Goal: Information Seeking & Learning: Learn about a topic

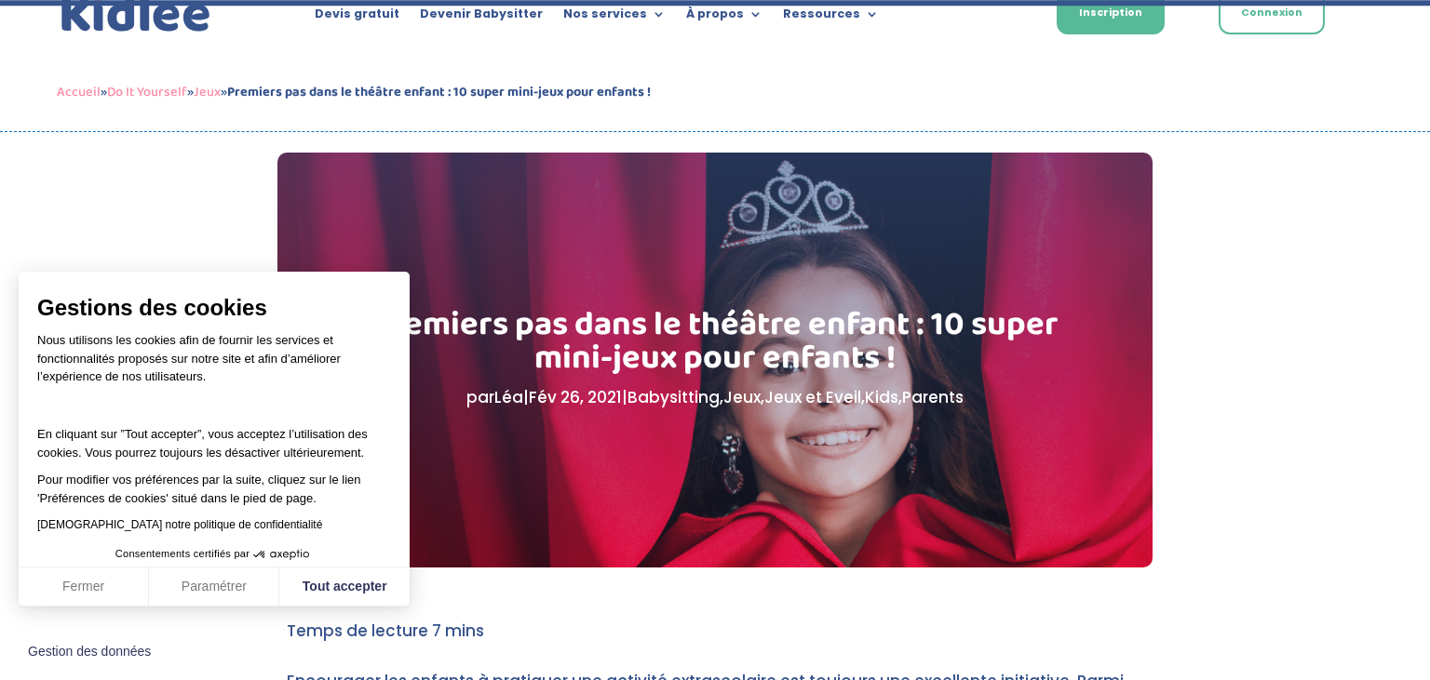
scroll to position [98, 0]
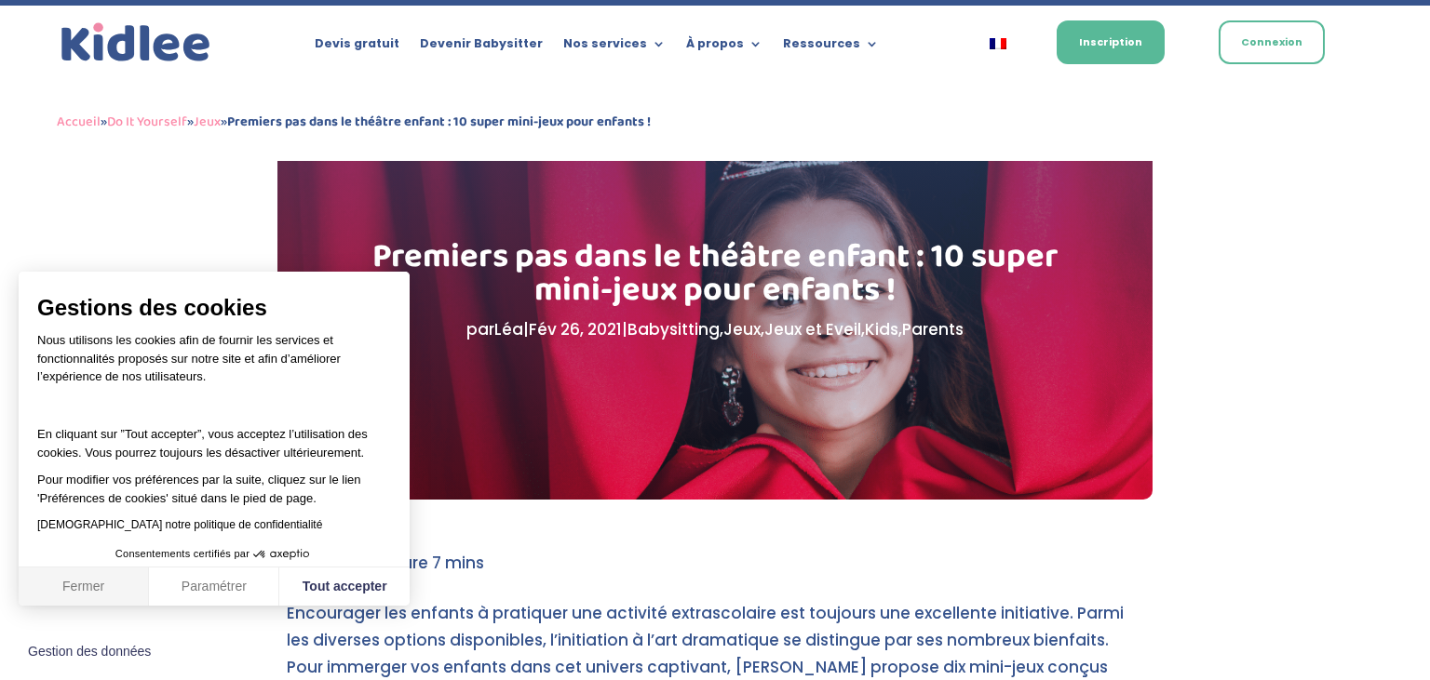
click at [110, 593] on button "Fermer" at bounding box center [84, 587] width 130 height 39
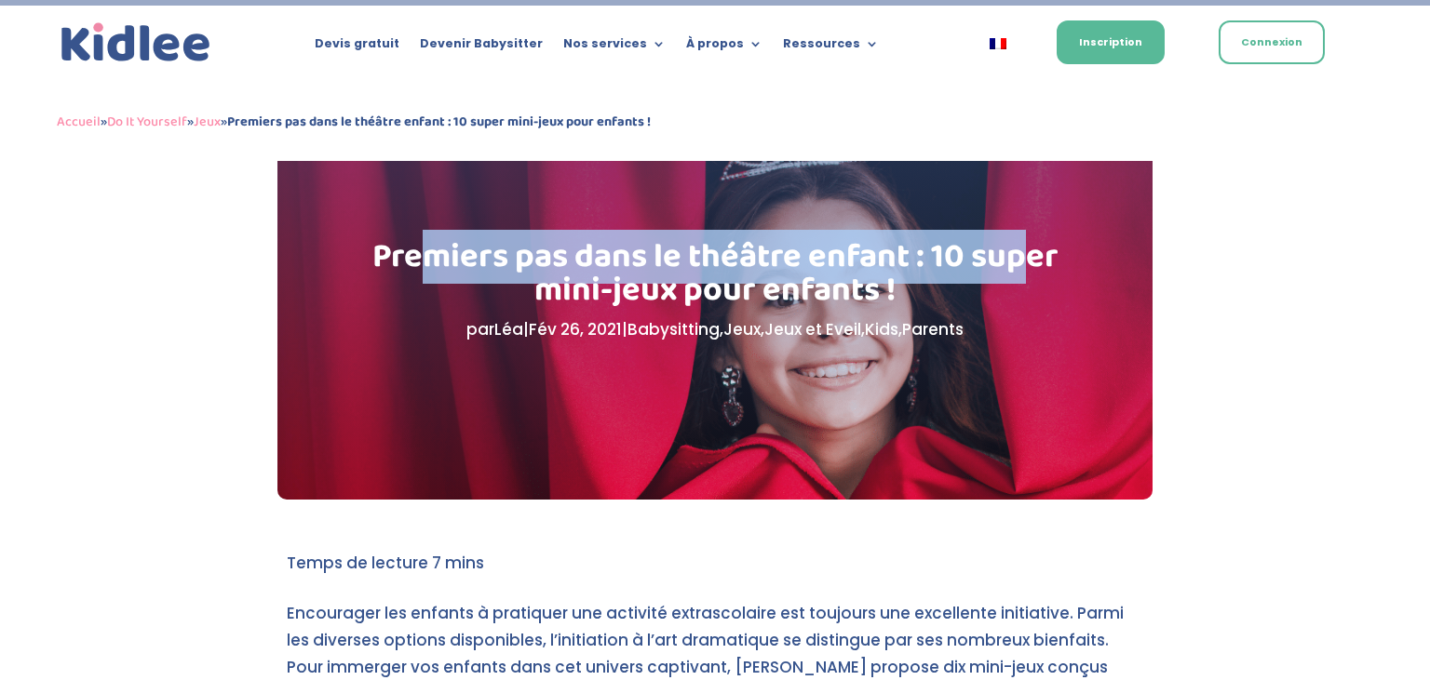
drag, startPoint x: 430, startPoint y: 248, endPoint x: 1018, endPoint y: 260, distance: 588.3
click at [1018, 260] on h1 "Premiers pas dans le théâtre enfant : 10 super mini-jeux pour enfants !" at bounding box center [715, 278] width 688 height 76
click at [1018, 261] on h1 "Premiers pas dans le théâtre enfant : 10 super mini-jeux pour enfants !" at bounding box center [715, 278] width 688 height 76
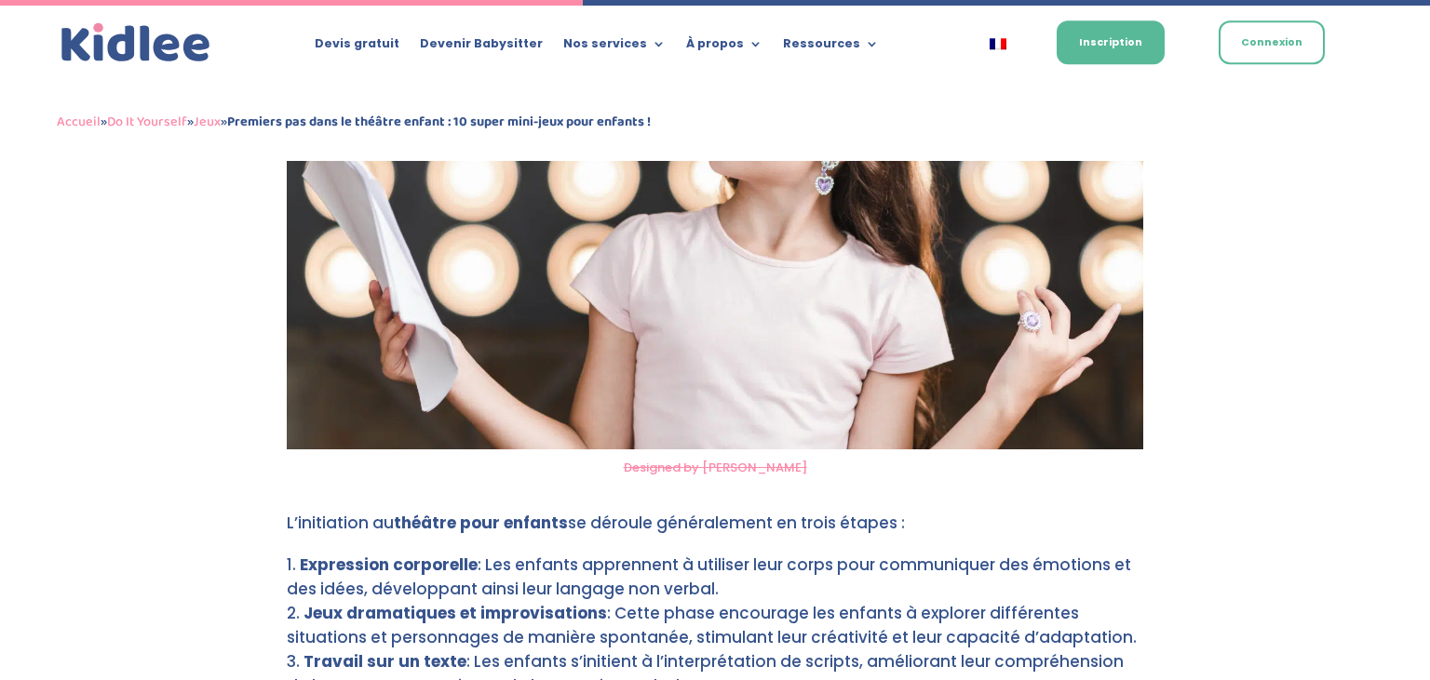
scroll to position [3341, 0]
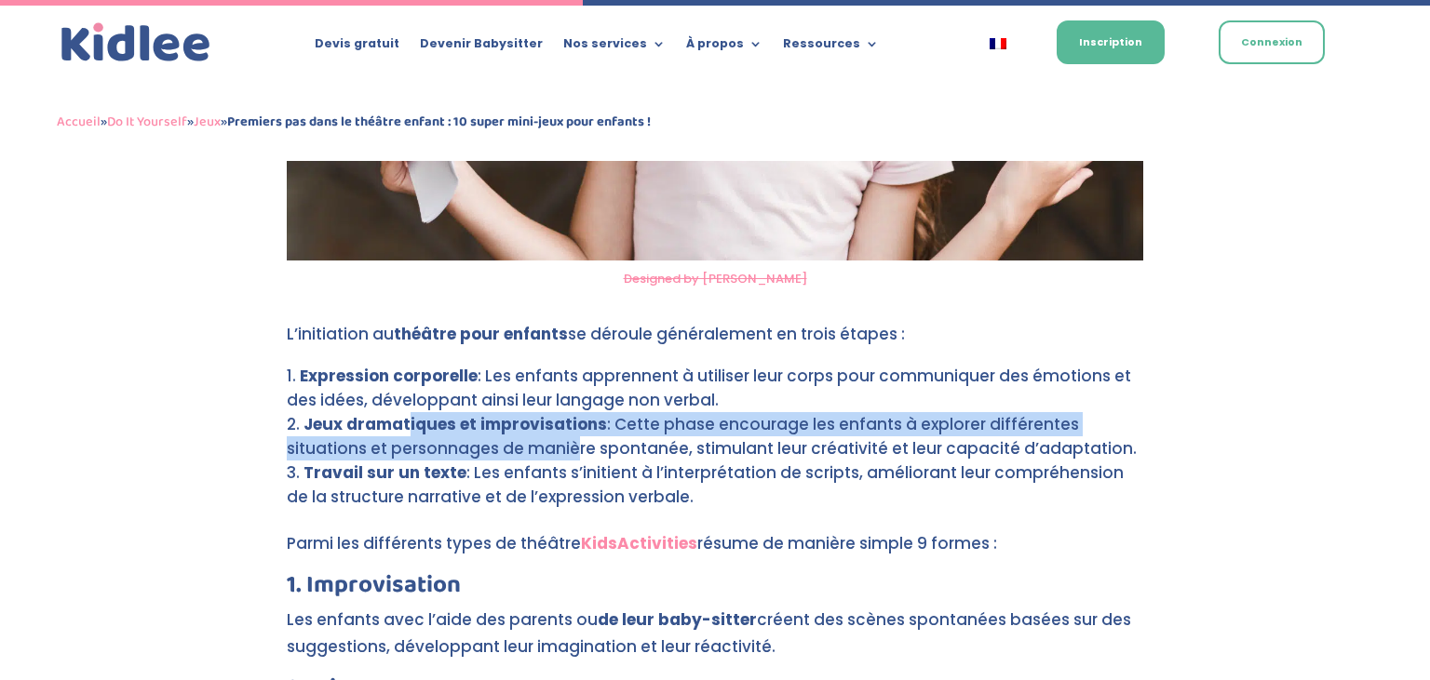
drag, startPoint x: 414, startPoint y: 359, endPoint x: 570, endPoint y: 385, distance: 157.6
click at [570, 412] on li "Jeux dramatiques et improvisations : Cette phase encourage les enfants à explor…" at bounding box center [715, 436] width 856 height 48
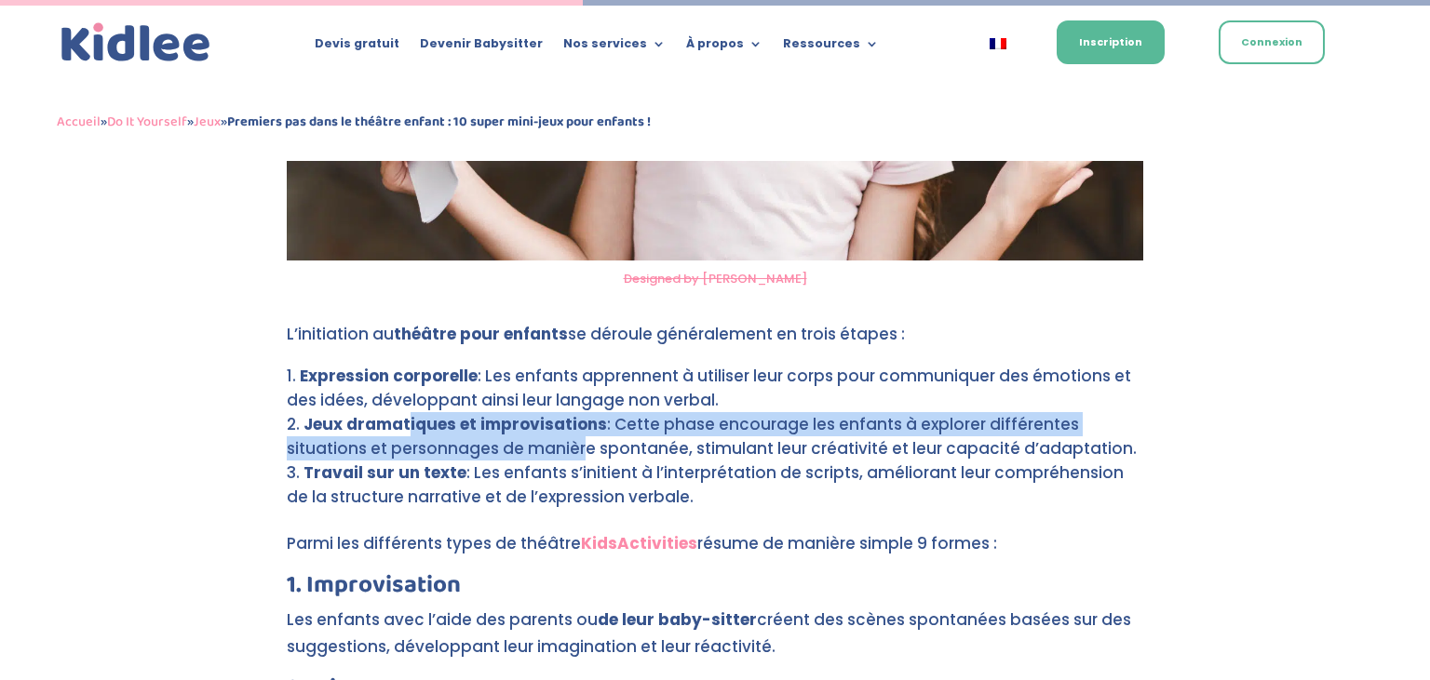
click at [570, 412] on li "Jeux dramatiques et improvisations : Cette phase encourage les enfants à explor…" at bounding box center [715, 436] width 856 height 48
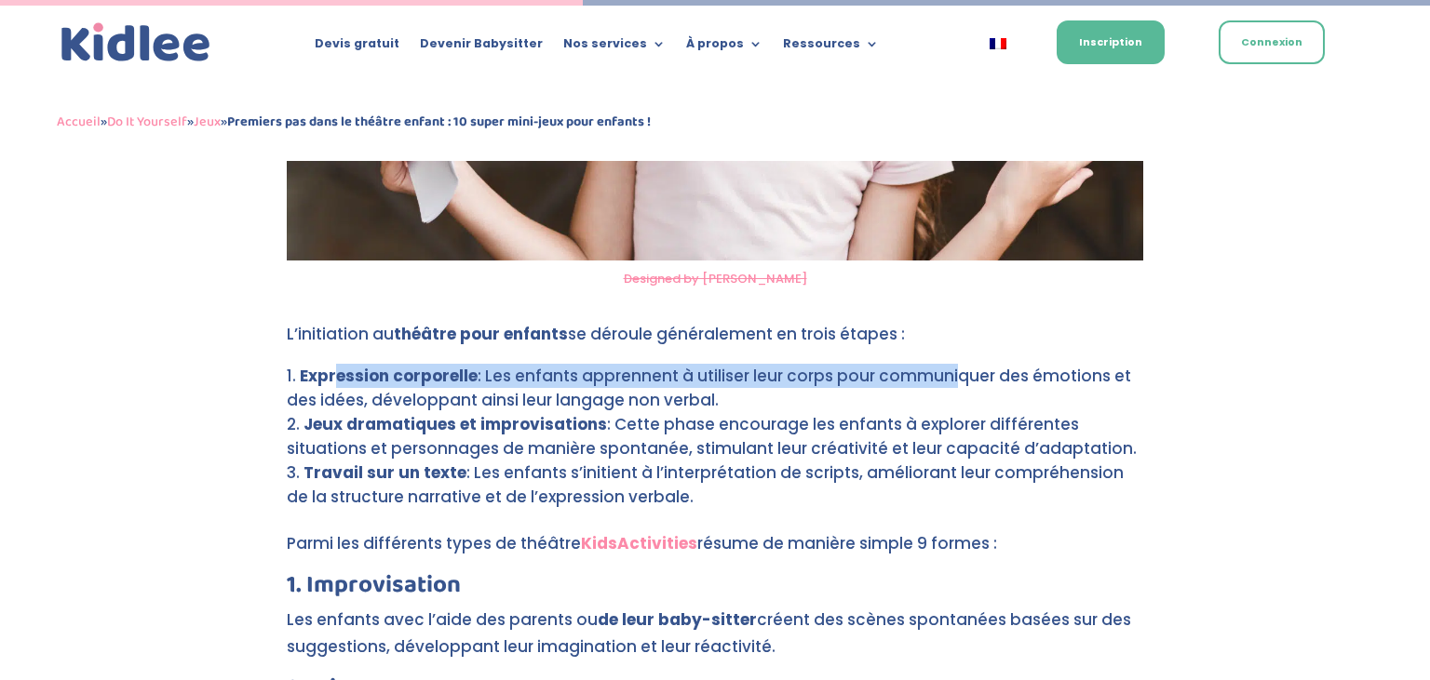
drag, startPoint x: 340, startPoint y: 318, endPoint x: 946, endPoint y: 329, distance: 606.0
click at [946, 364] on li "Expression corporelle : Les enfants apprennent à utiliser leur corps pour commu…" at bounding box center [715, 388] width 856 height 48
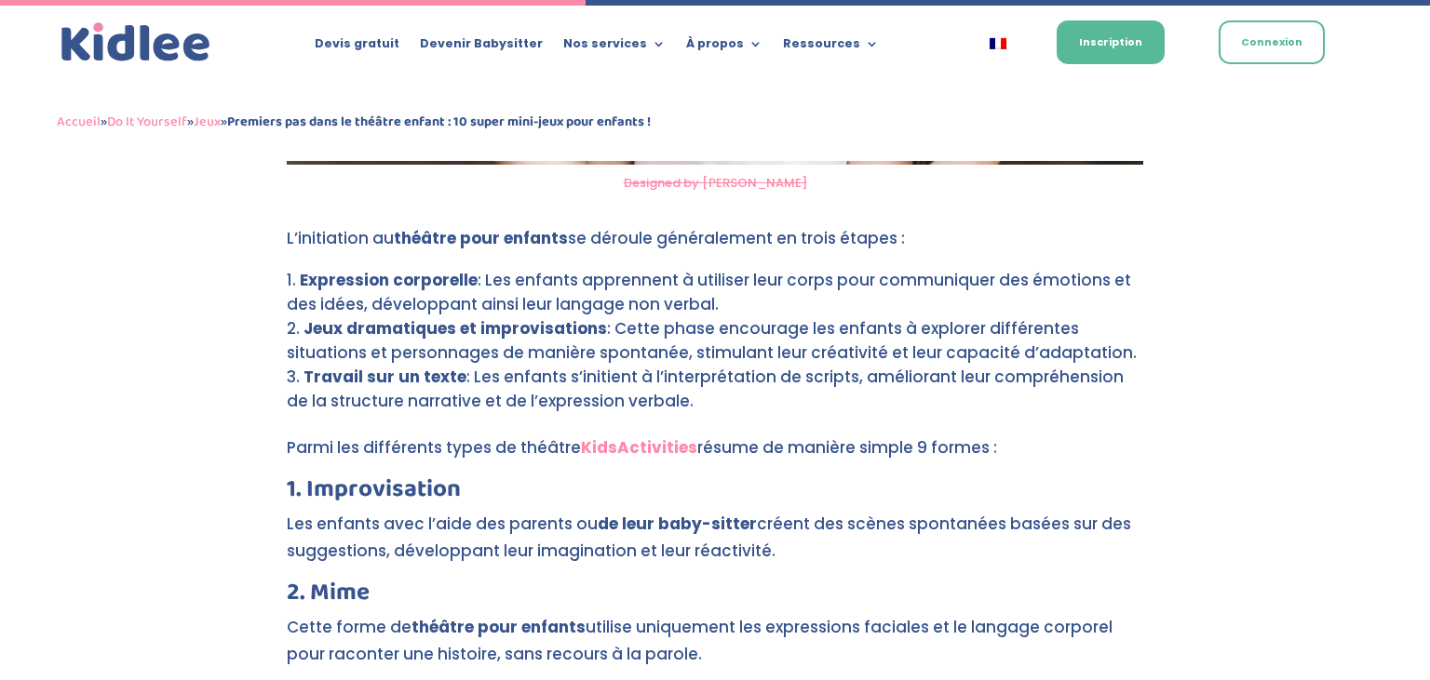
scroll to position [3537, 0]
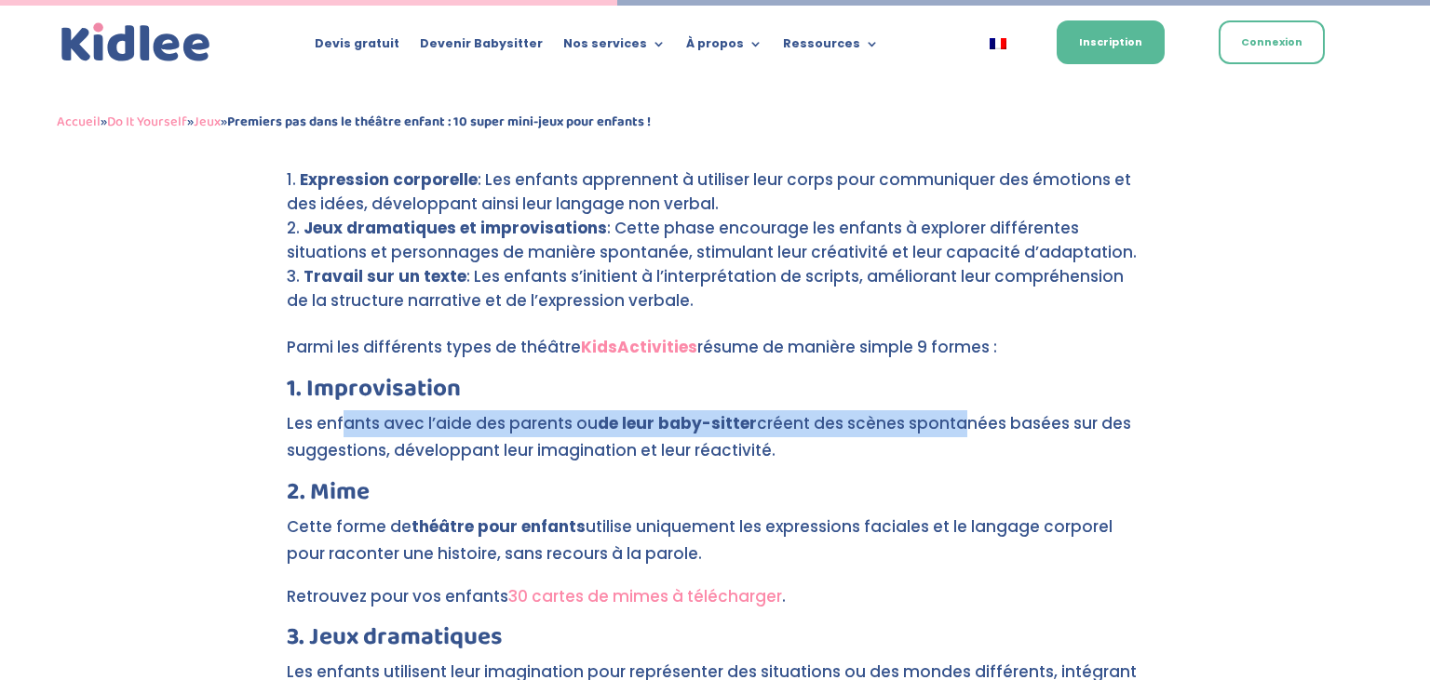
drag, startPoint x: 343, startPoint y: 369, endPoint x: 960, endPoint y: 376, distance: 616.1
click at [960, 410] on p "Les enfants avec l’aide des parents ou de leur baby-sitter créent des scènes sp…" at bounding box center [715, 445] width 856 height 70
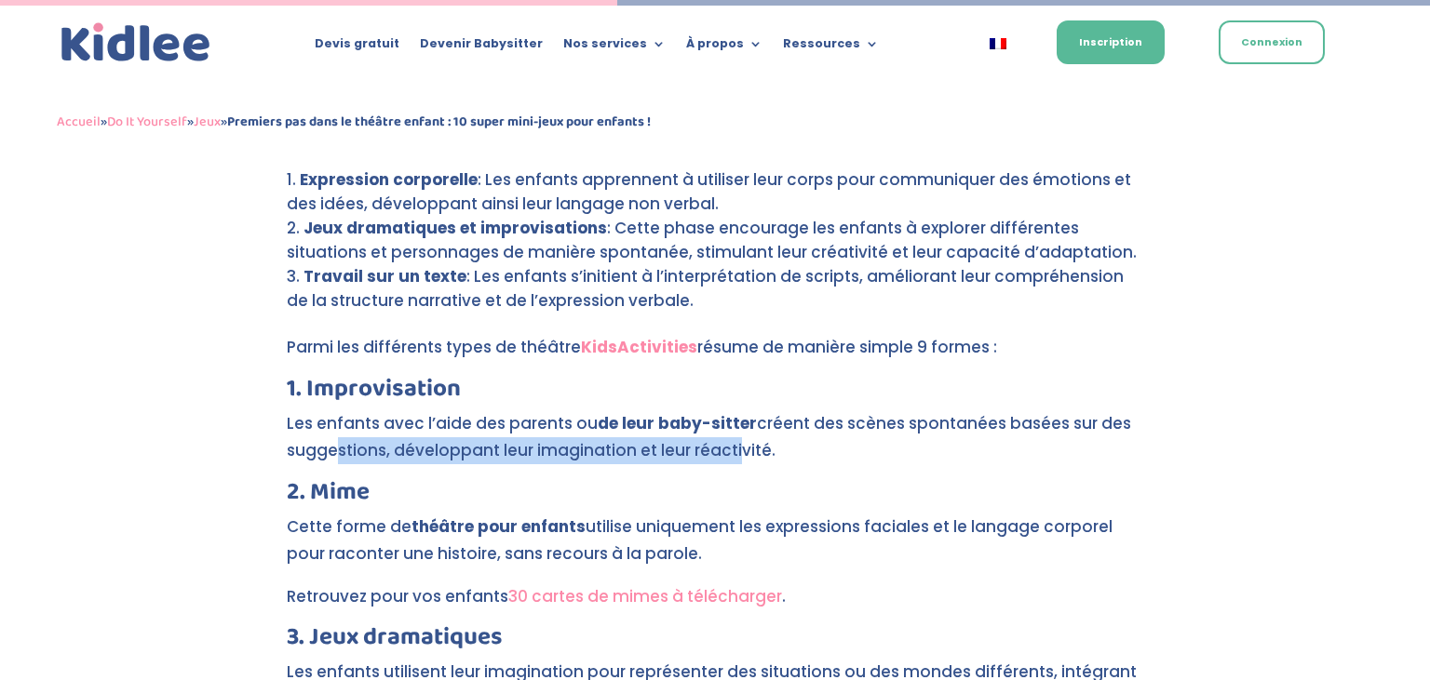
drag, startPoint x: 334, startPoint y: 397, endPoint x: 739, endPoint y: 400, distance: 404.9
click at [739, 410] on p "Les enfants avec l’aide des parents ou de leur baby-sitter créent des scènes sp…" at bounding box center [715, 445] width 856 height 70
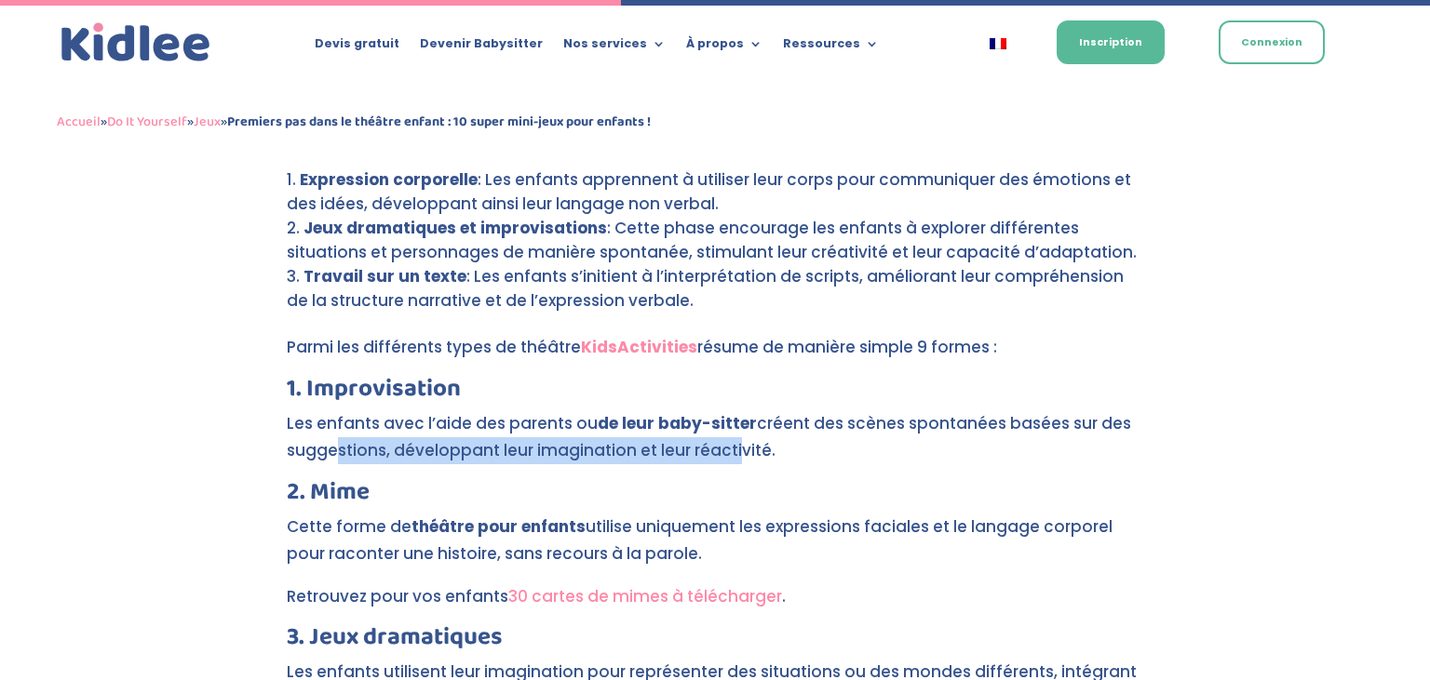
scroll to position [3636, 0]
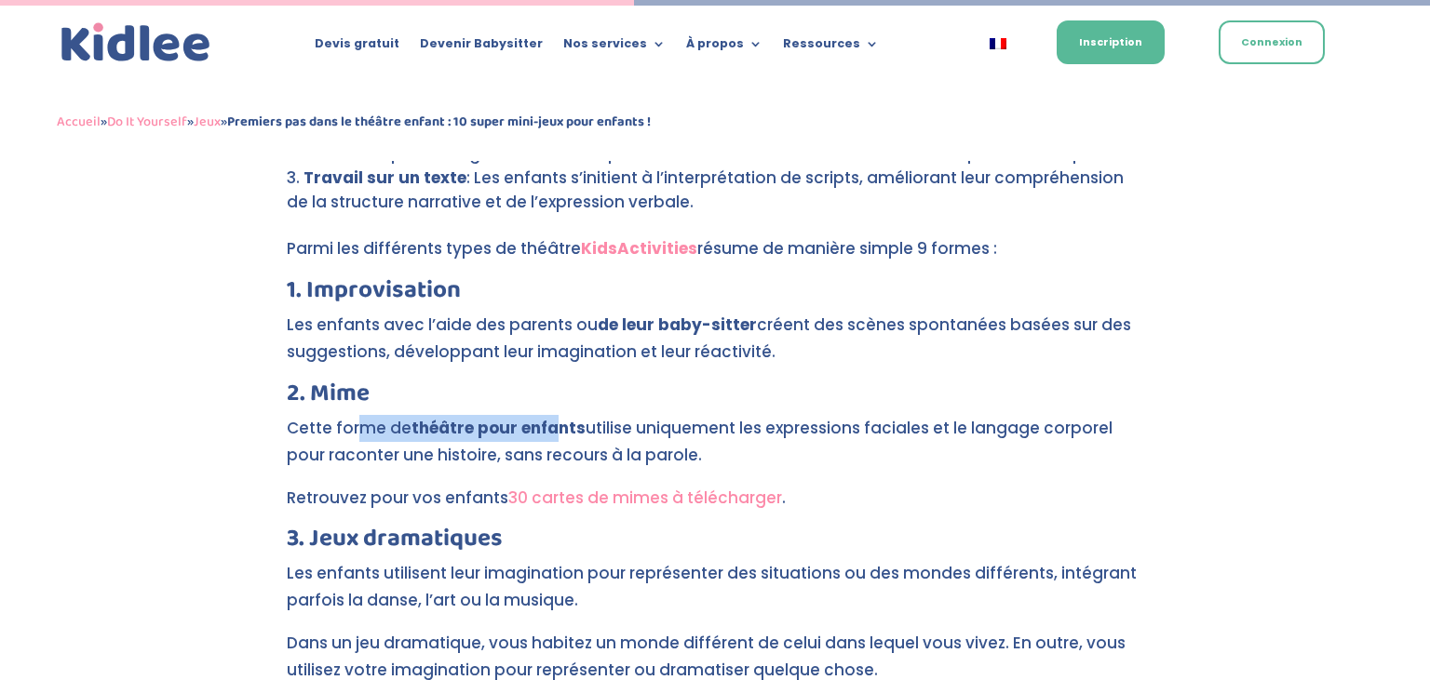
drag, startPoint x: 356, startPoint y: 378, endPoint x: 557, endPoint y: 378, distance: 200.1
click at [557, 415] on p "Cette forme de théâtre pour enfants utilise uniquement les expressions faciales…" at bounding box center [715, 450] width 856 height 70
drag, startPoint x: 679, startPoint y: 378, endPoint x: 906, endPoint y: 382, distance: 226.2
click at [906, 415] on p "Cette forme de théâtre pour enfants utilise uniquement les expressions faciales…" at bounding box center [715, 450] width 856 height 70
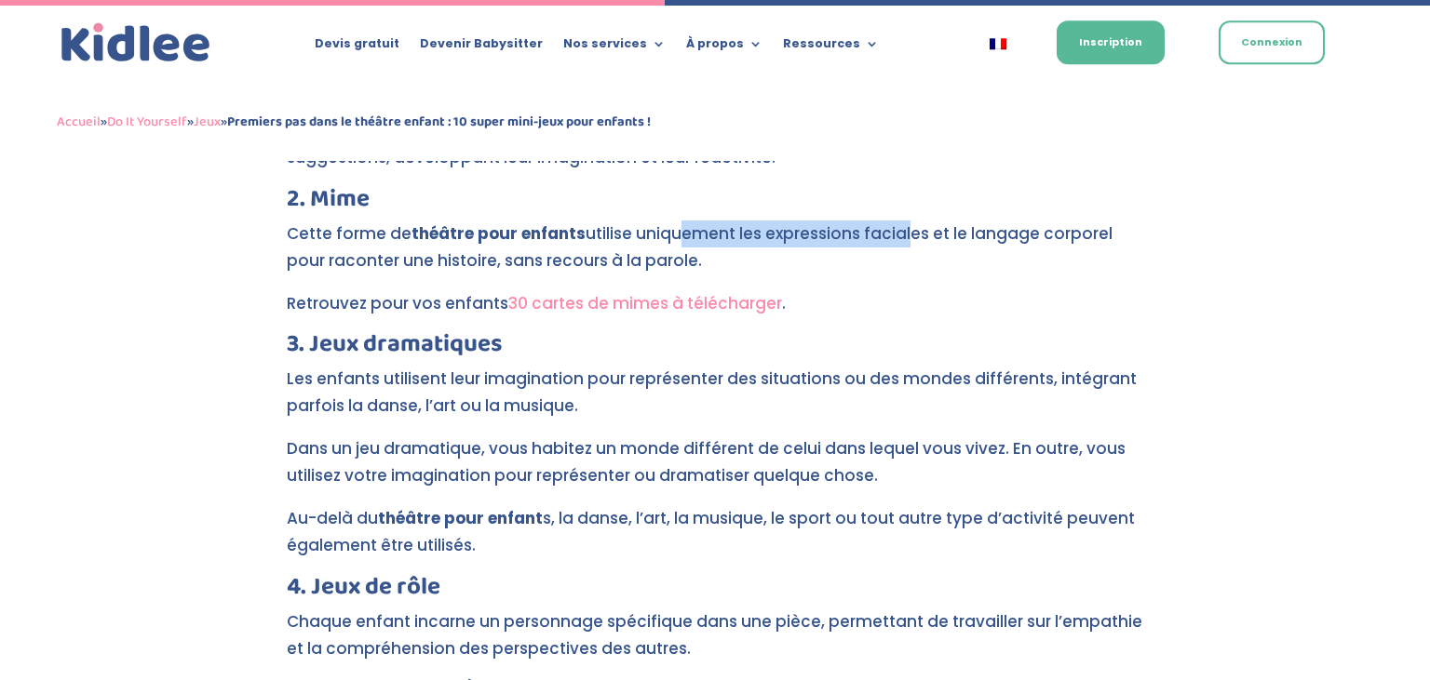
scroll to position [3833, 0]
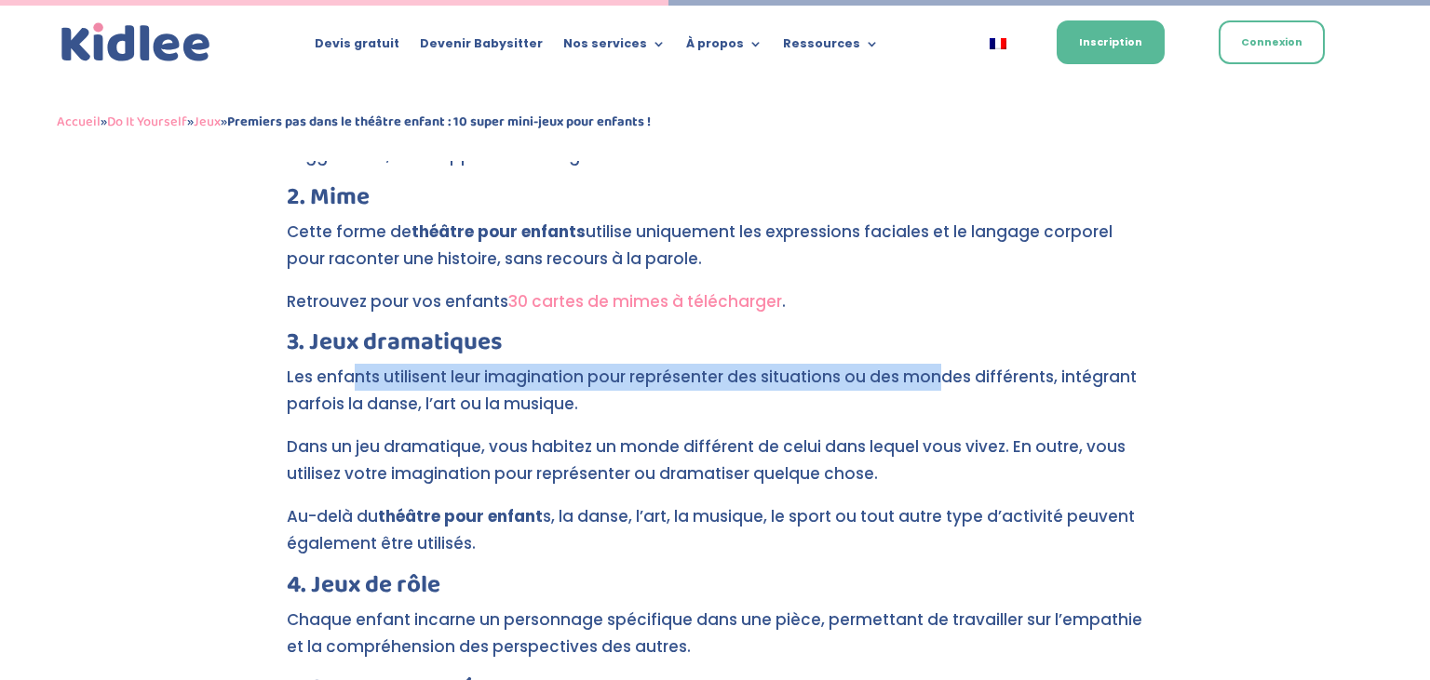
drag, startPoint x: 353, startPoint y: 329, endPoint x: 933, endPoint y: 326, distance: 579.8
click at [933, 364] on p "Les enfants utilisent leur imagination pour représenter des situations ou des m…" at bounding box center [715, 399] width 856 height 70
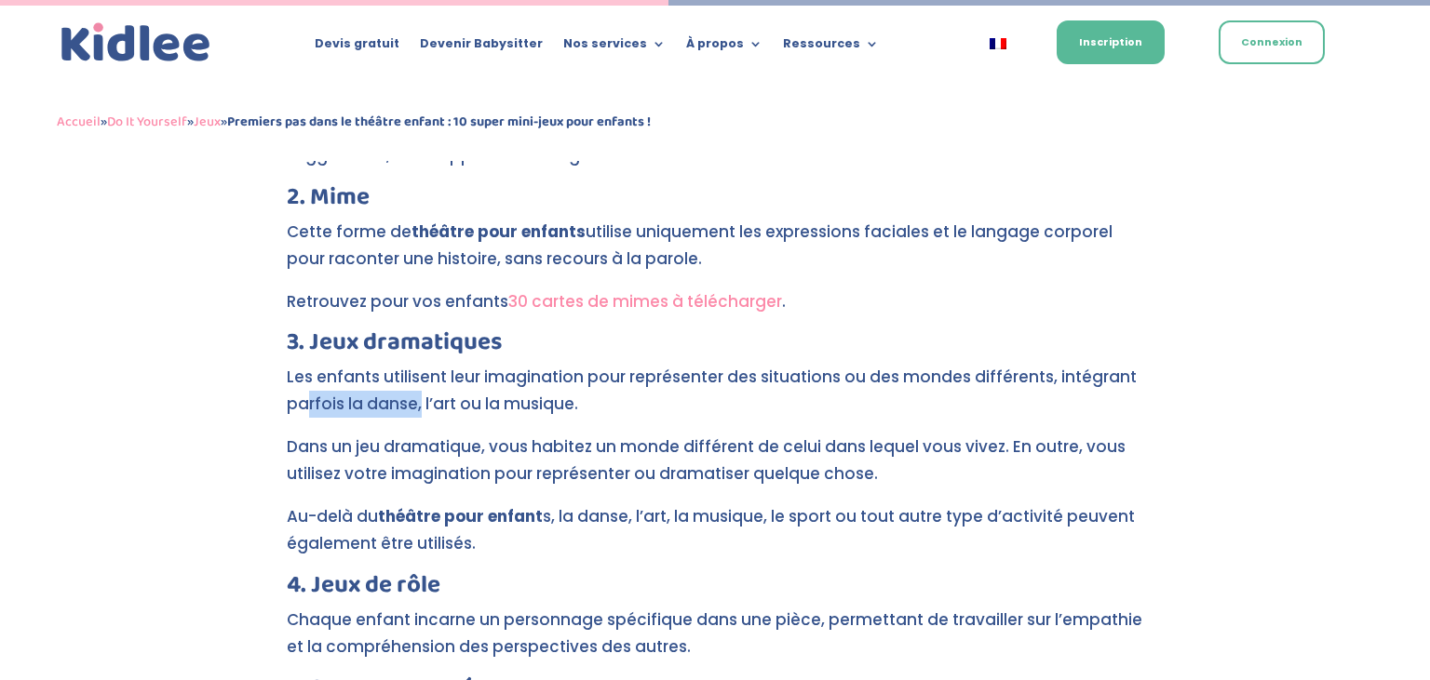
drag, startPoint x: 310, startPoint y: 346, endPoint x: 419, endPoint y: 362, distance: 110.0
click at [419, 364] on p "Les enfants utilisent leur imagination pour représenter des situations ou des m…" at bounding box center [715, 399] width 856 height 70
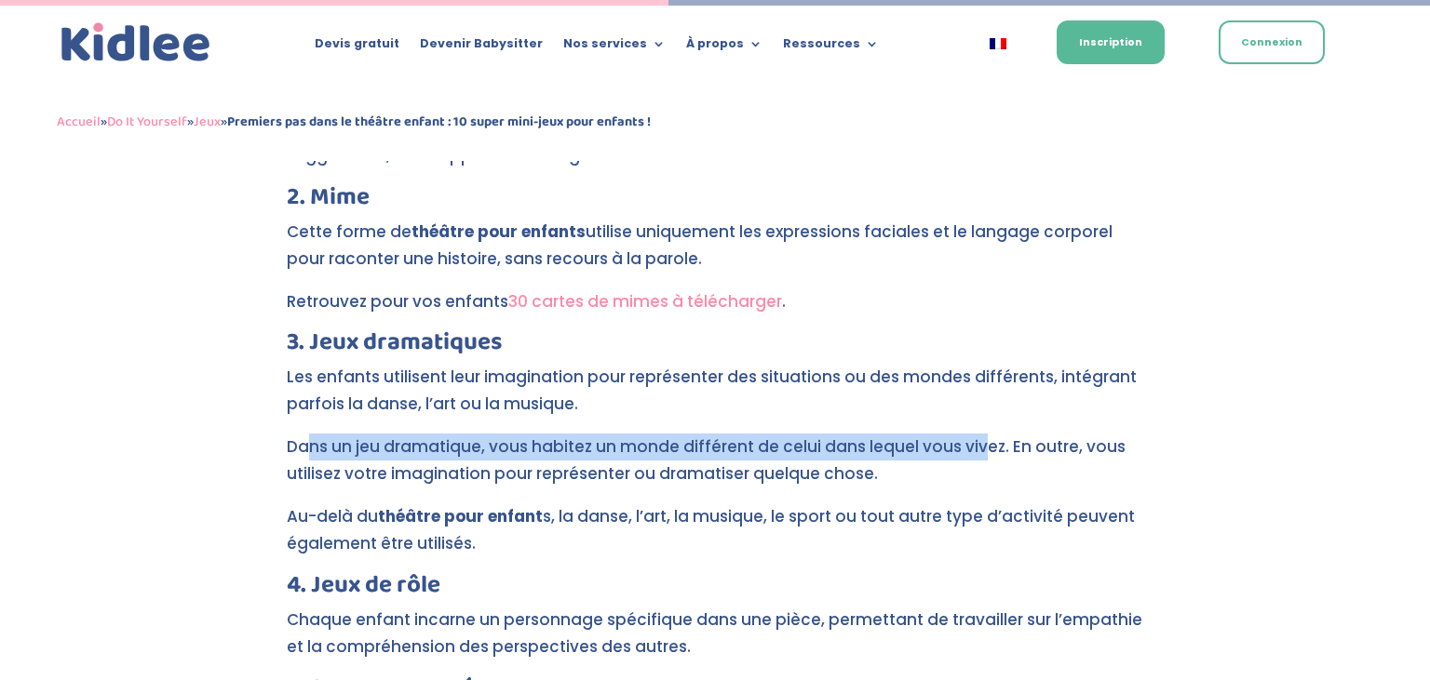
drag, startPoint x: 307, startPoint y: 392, endPoint x: 977, endPoint y: 396, distance: 670.1
click at [977, 434] on p "Dans un jeu dramatique, vous habitez un monde différent de celui dans lequel vo…" at bounding box center [715, 469] width 856 height 70
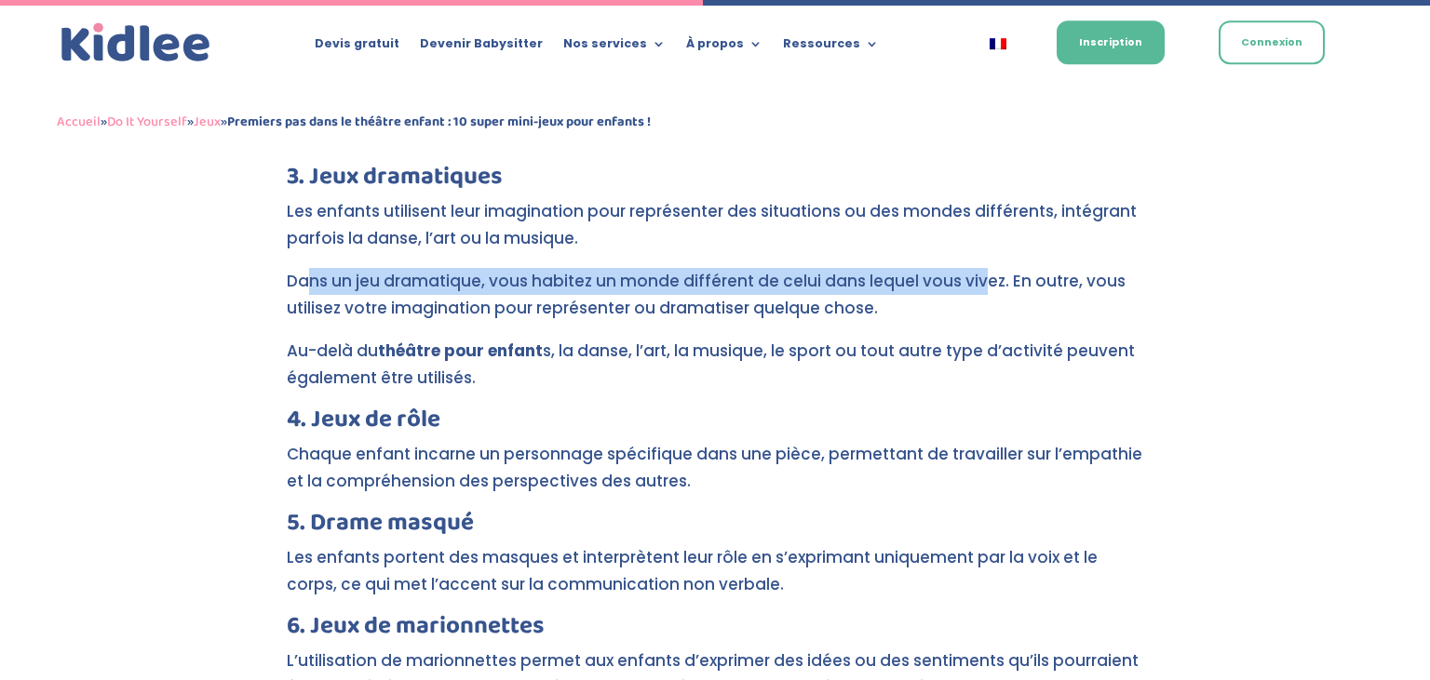
scroll to position [4029, 0]
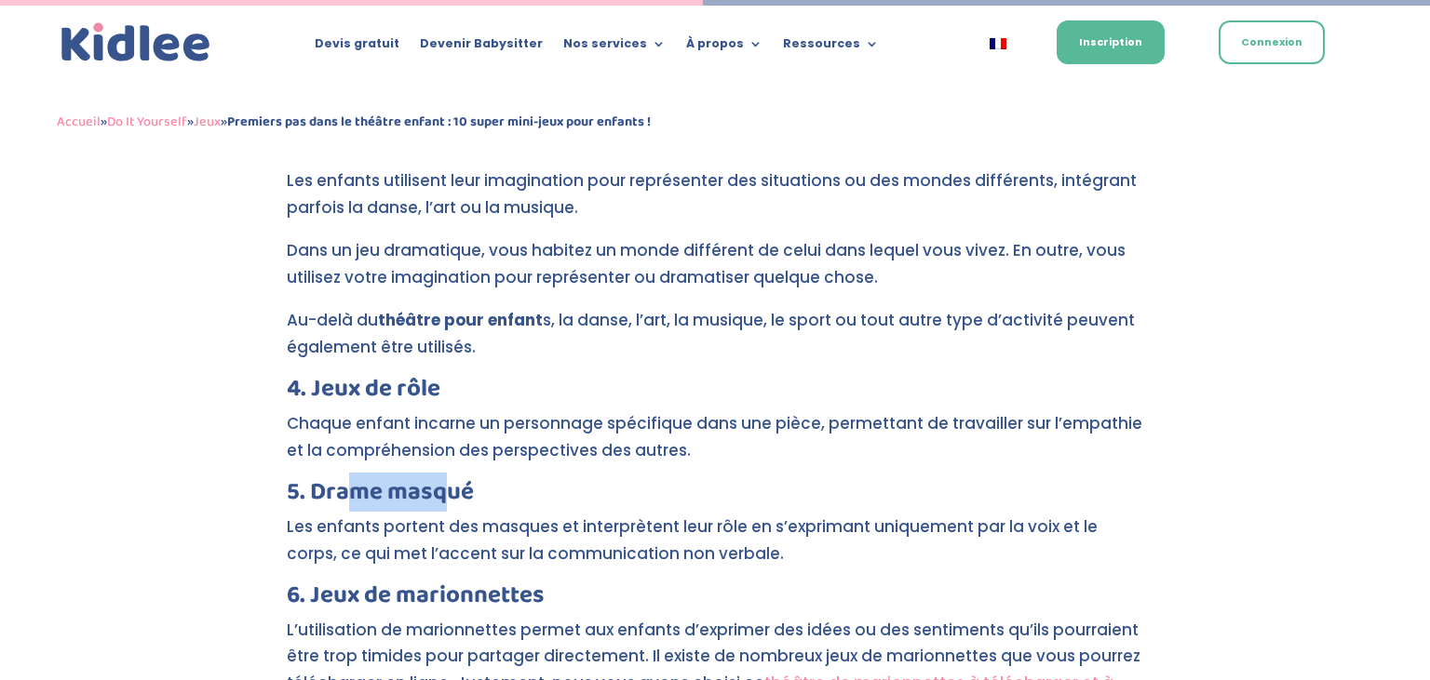
drag, startPoint x: 354, startPoint y: 426, endPoint x: 441, endPoint y: 435, distance: 87.9
click at [441, 480] on h3 "5. Drame masqué" at bounding box center [715, 497] width 856 height 34
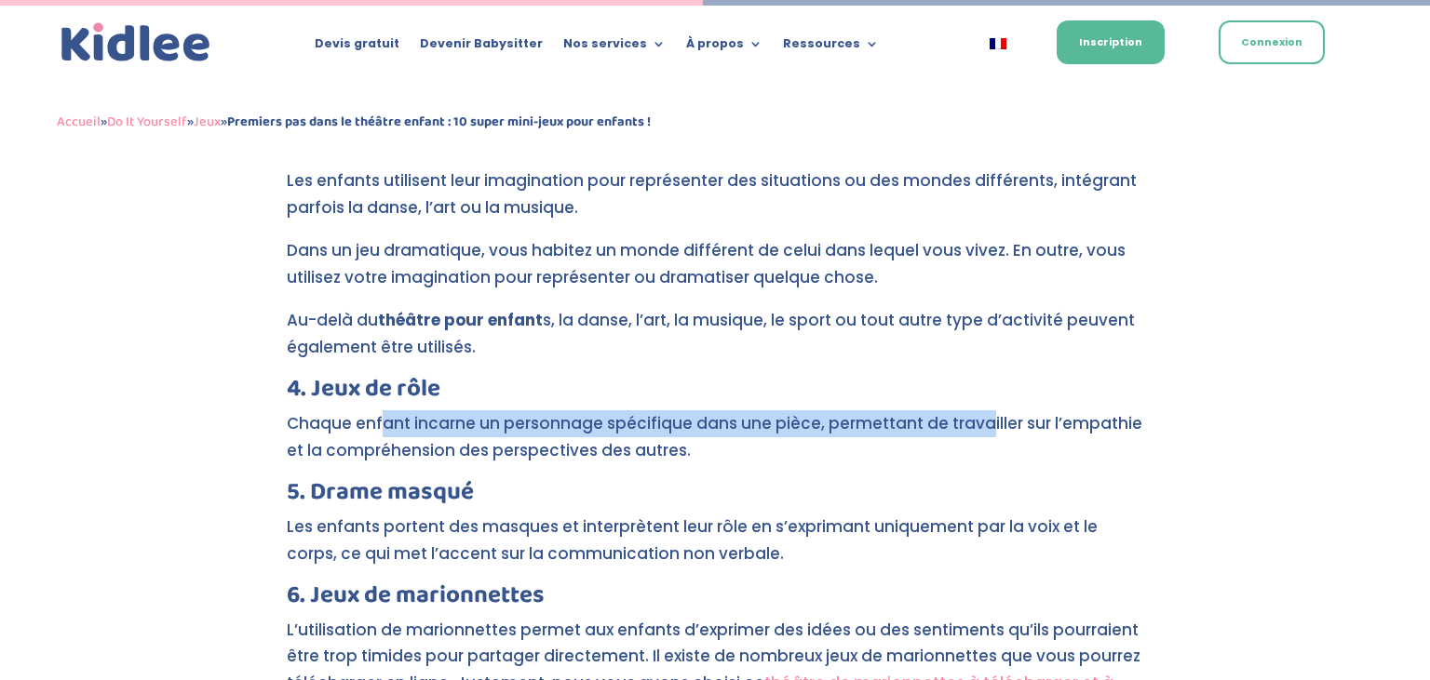
drag, startPoint x: 383, startPoint y: 369, endPoint x: 979, endPoint y: 370, distance: 595.6
click at [979, 410] on p "Chaque enfant incarne un personnage spécifique dans une pièce, permettant de tr…" at bounding box center [715, 445] width 856 height 70
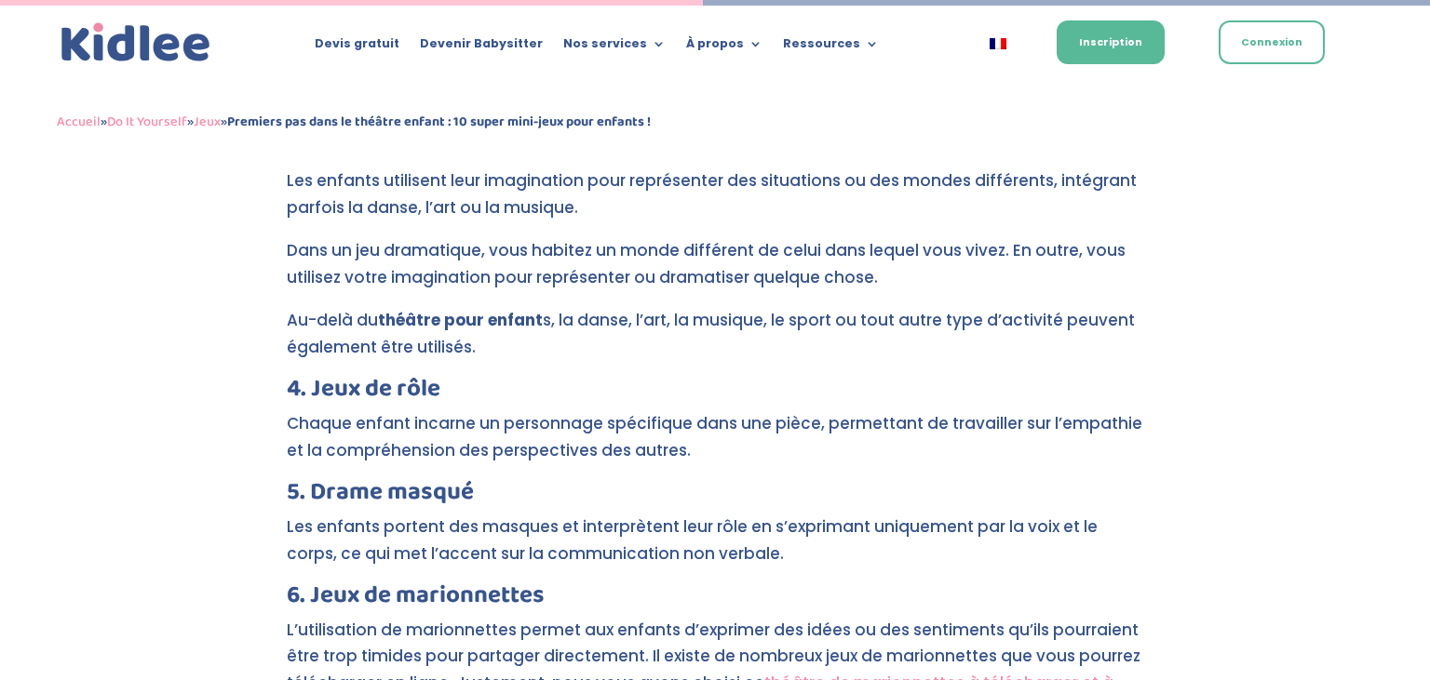
click at [988, 410] on p "Chaque enfant incarne un personnage spécifique dans une pièce, permettant de tr…" at bounding box center [715, 445] width 856 height 70
drag, startPoint x: 382, startPoint y: 396, endPoint x: 560, endPoint y: 405, distance: 178.9
click at [560, 410] on p "Chaque enfant incarne un personnage spécifique dans une pièce, permettant de tr…" at bounding box center [715, 445] width 856 height 70
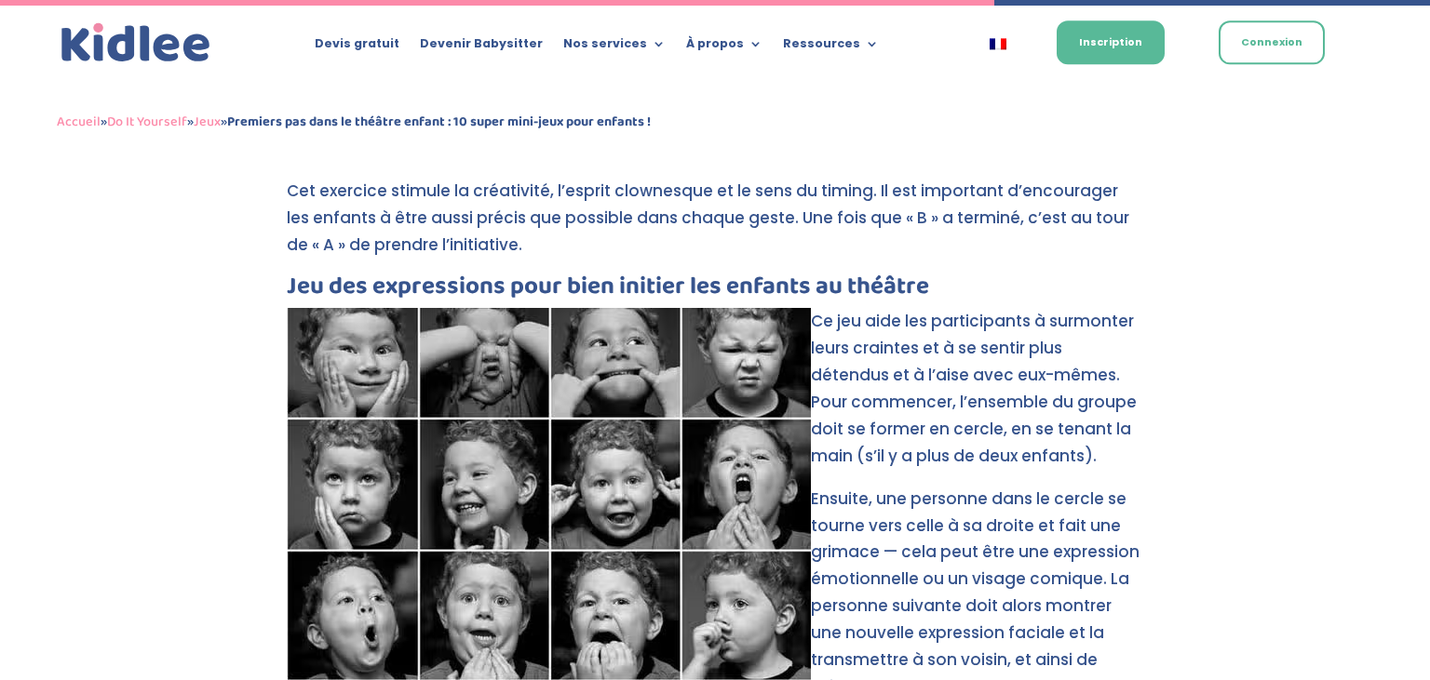
scroll to position [5699, 0]
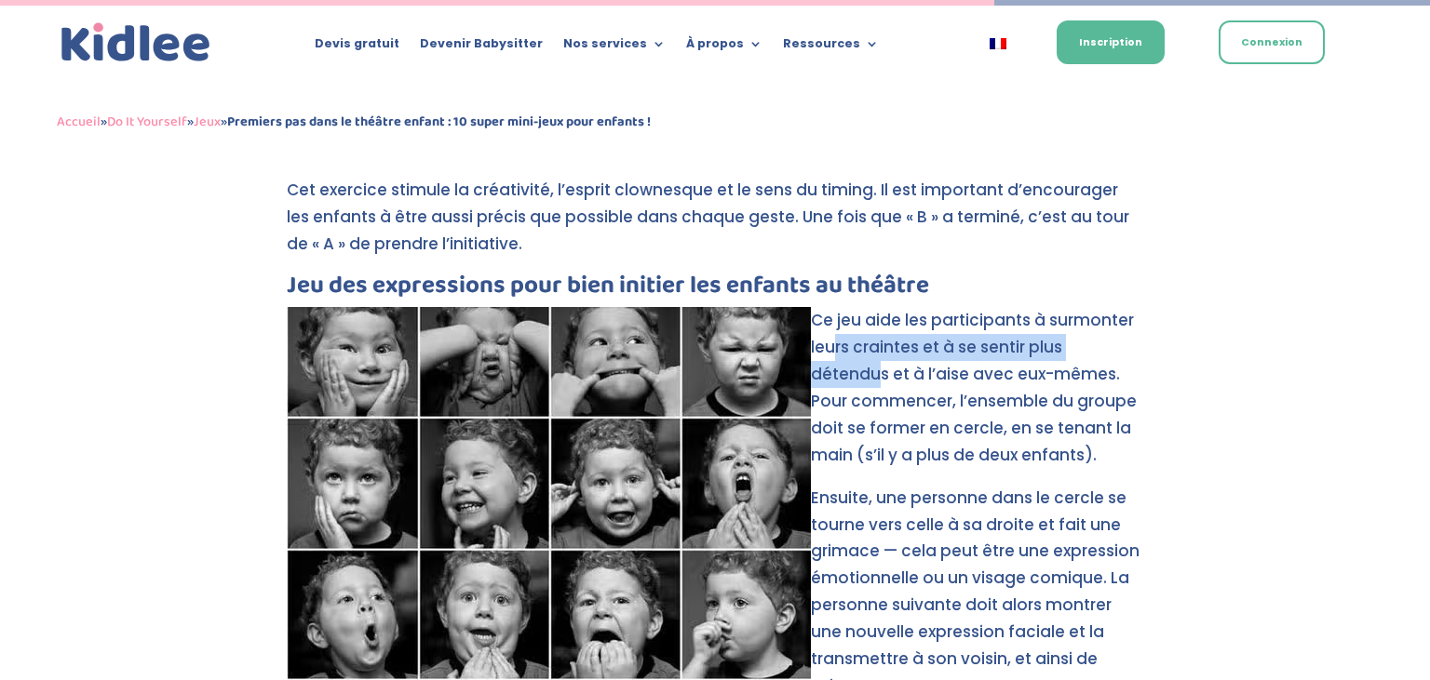
drag, startPoint x: 830, startPoint y: 295, endPoint x: 1130, endPoint y: 294, distance: 299.7
click at [1130, 307] on p "Ce jeu aide les participants à surmonter leurs craintes et à se sentir plus dét…" at bounding box center [715, 395] width 856 height 177
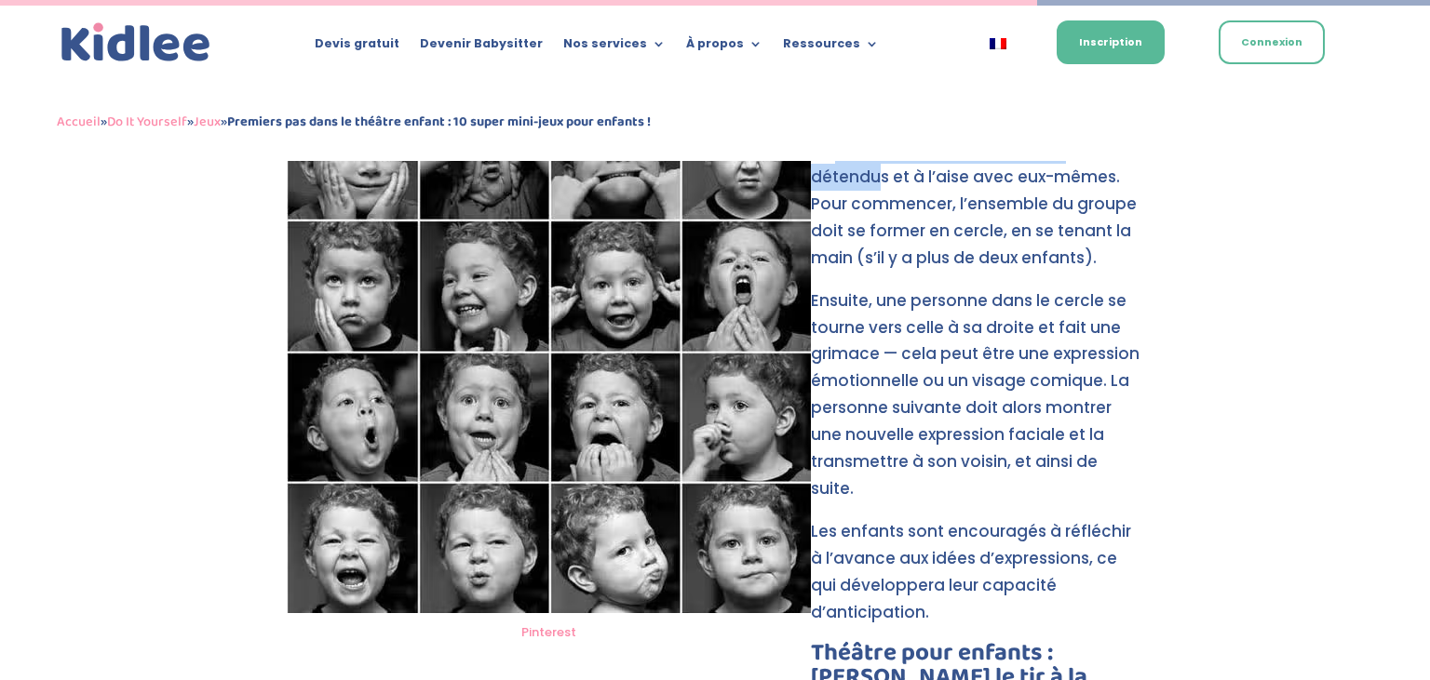
scroll to position [5442, 0]
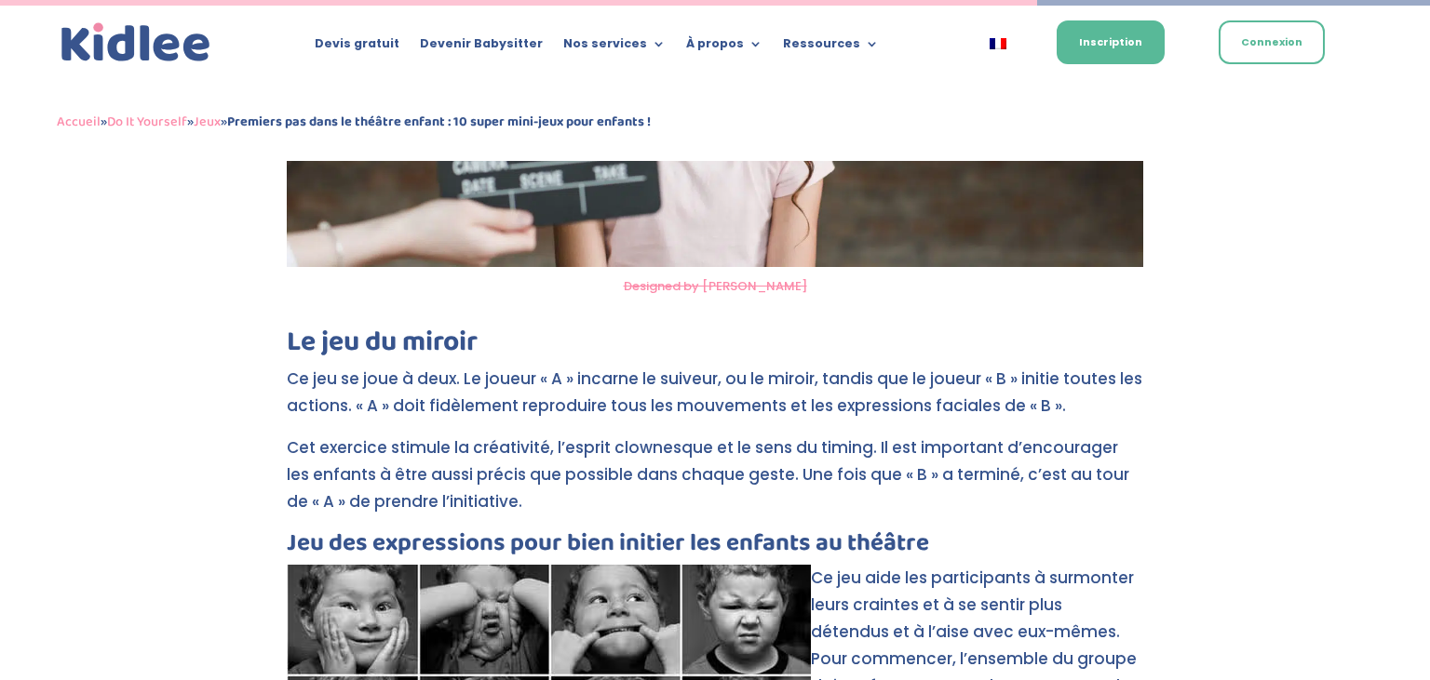
drag, startPoint x: 833, startPoint y: 274, endPoint x: 911, endPoint y: 280, distance: 78.4
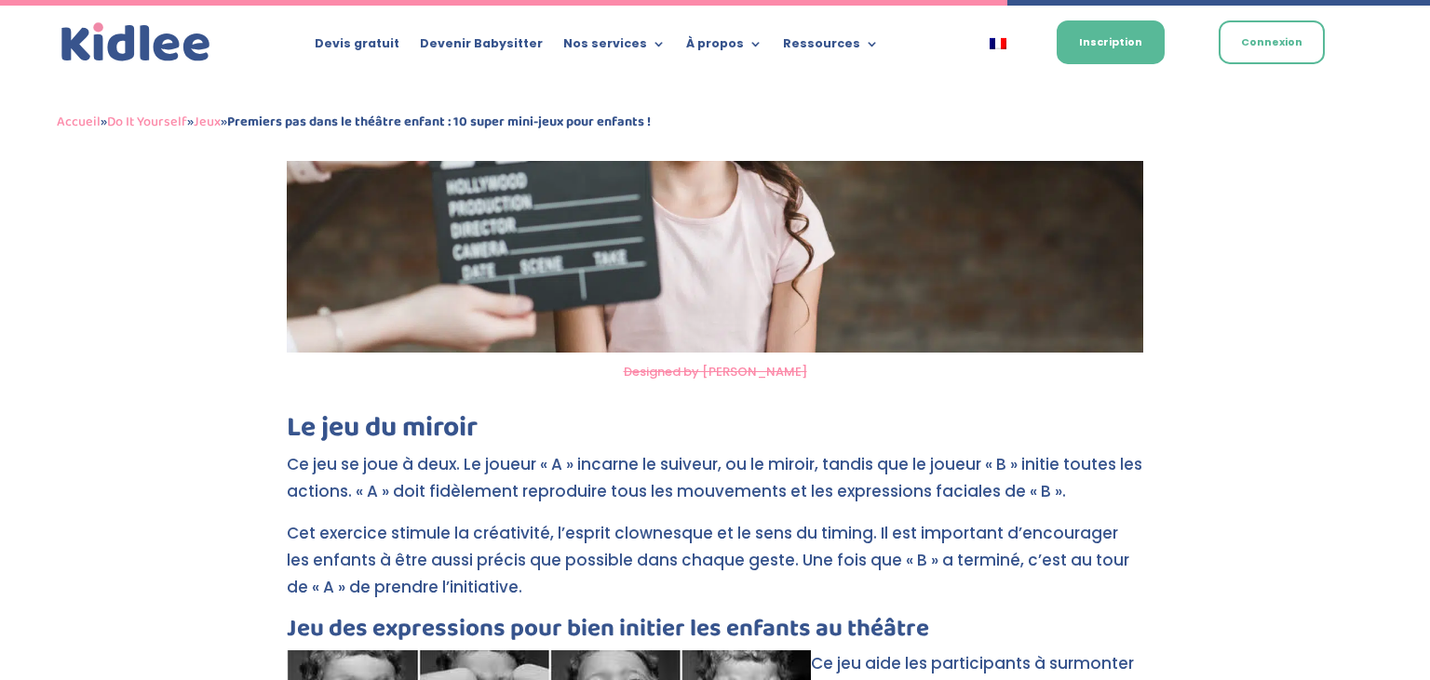
scroll to position [5245, 0]
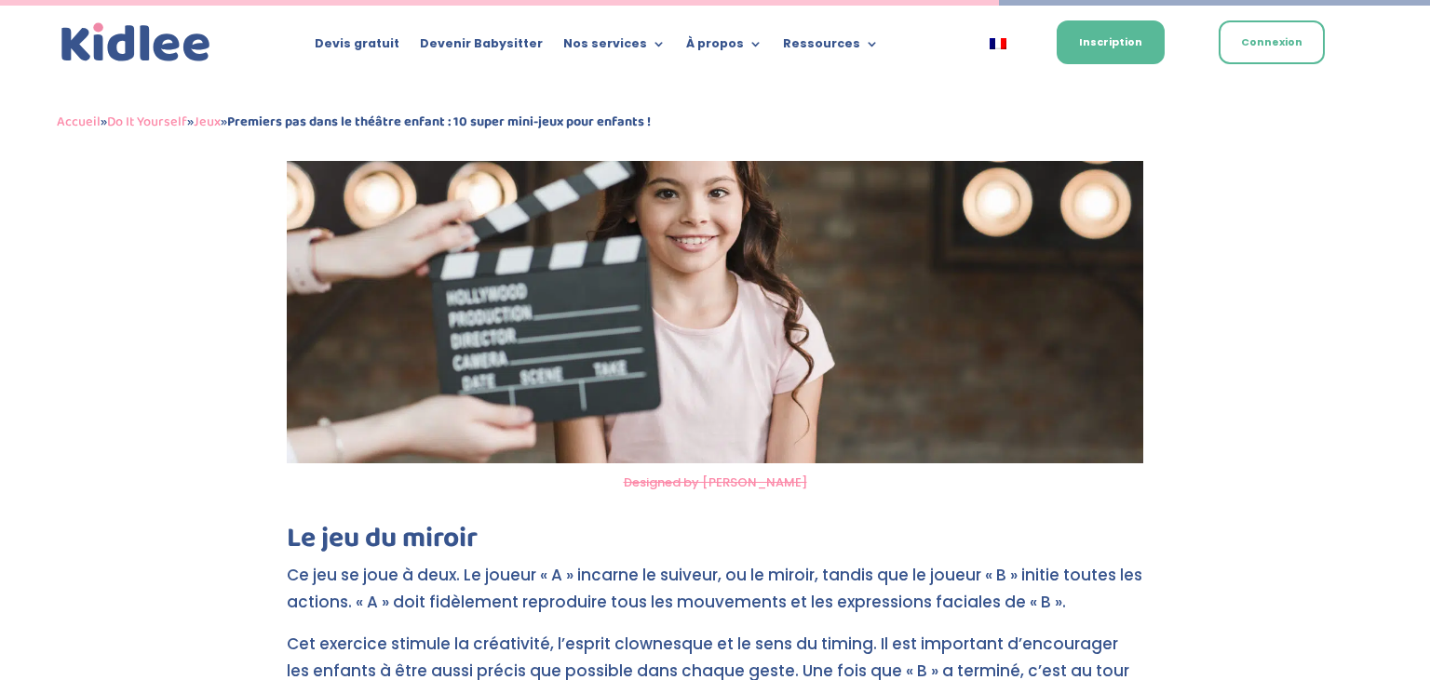
drag, startPoint x: 903, startPoint y: 322, endPoint x: 1039, endPoint y: 325, distance: 135.9
drag, startPoint x: 798, startPoint y: 347, endPoint x: 1033, endPoint y: 351, distance: 235.5
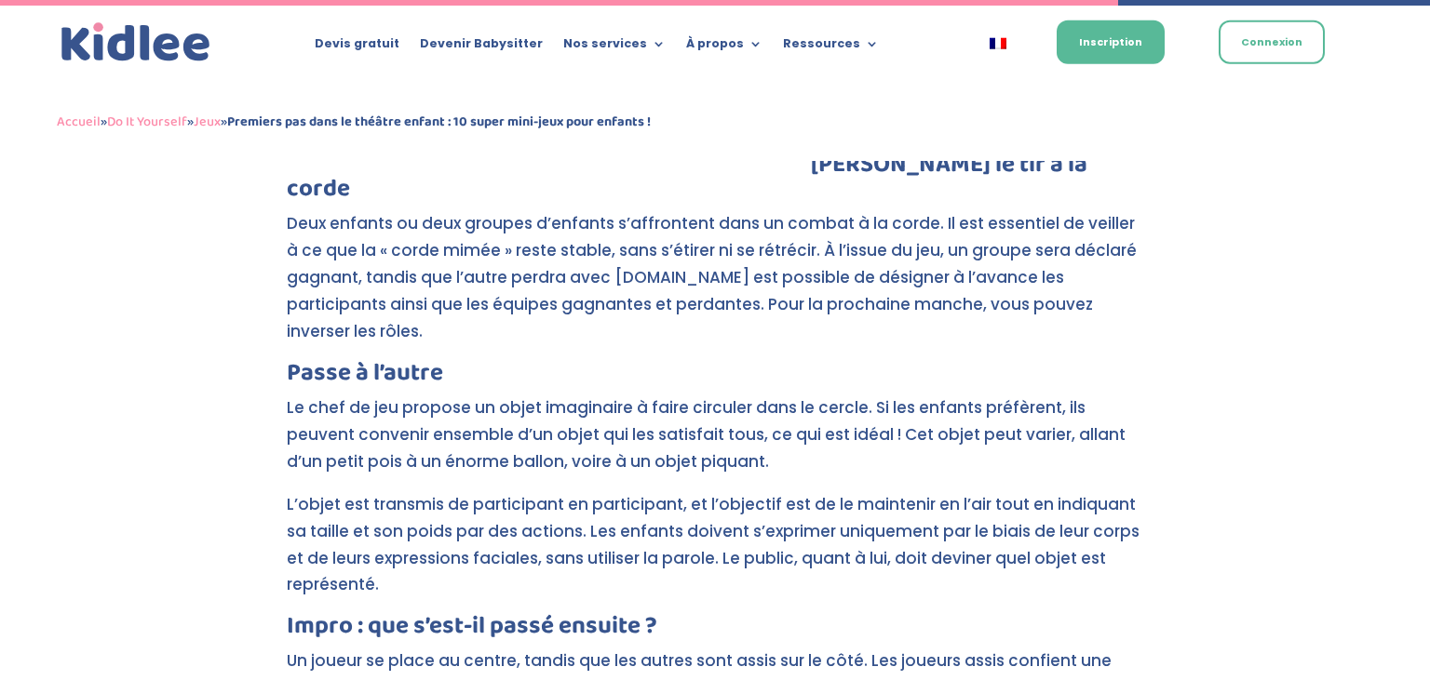
scroll to position [6412, 0]
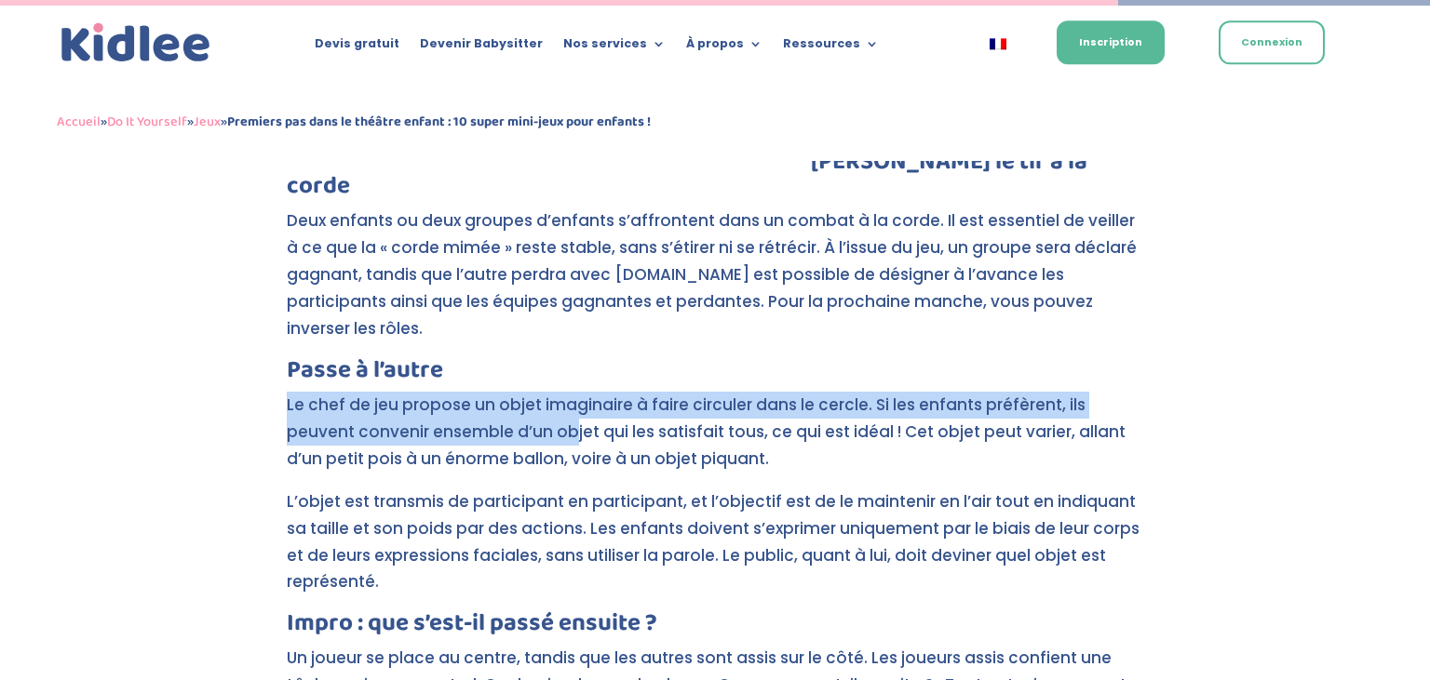
drag, startPoint x: 575, startPoint y: 315, endPoint x: 720, endPoint y: 282, distance: 148.8
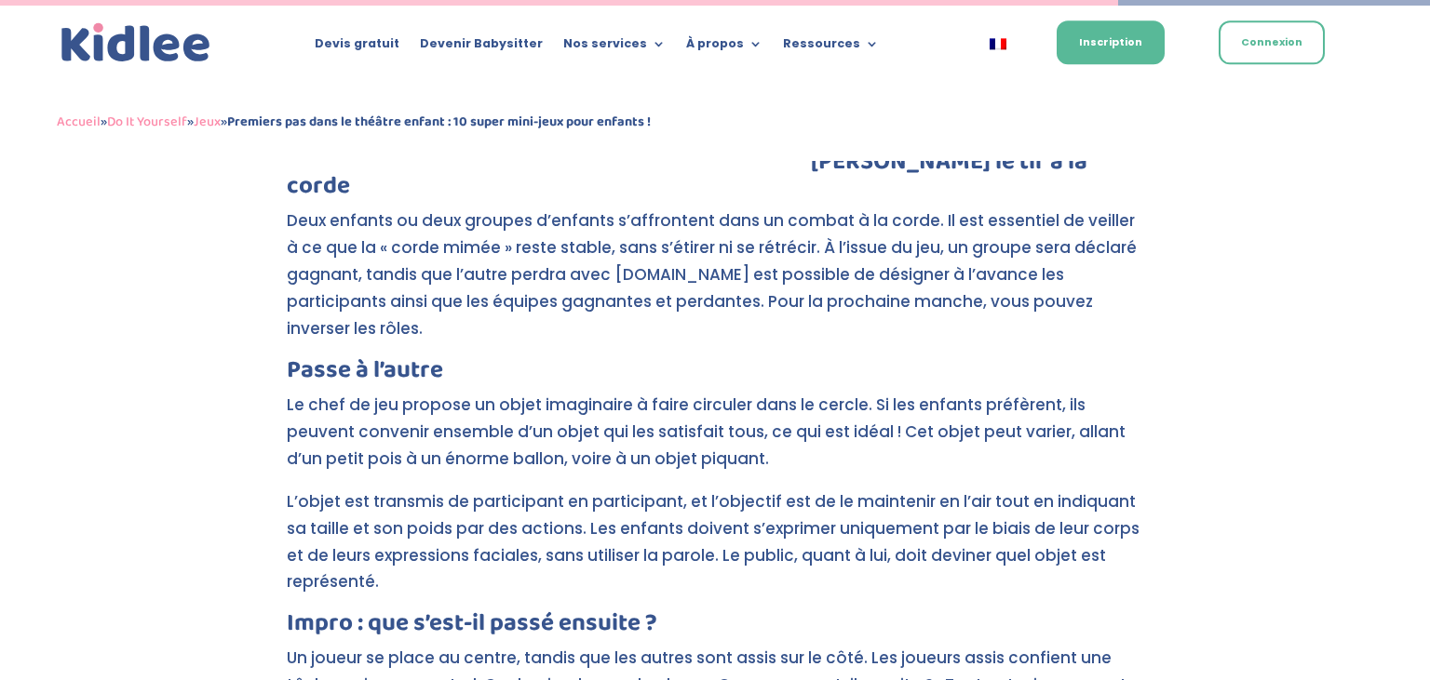
click at [595, 392] on p "Le chef de jeu propose un objet imaginaire à faire circuler dans le cercle. Si …" at bounding box center [715, 440] width 856 height 97
drag, startPoint x: 568, startPoint y: 326, endPoint x: 794, endPoint y: 320, distance: 226.2
click at [794, 392] on p "Le chef de jeu propose un objet imaginaire à faire circuler dans le cercle. Si …" at bounding box center [715, 440] width 856 height 97
drag, startPoint x: 396, startPoint y: 354, endPoint x: 483, endPoint y: 361, distance: 87.8
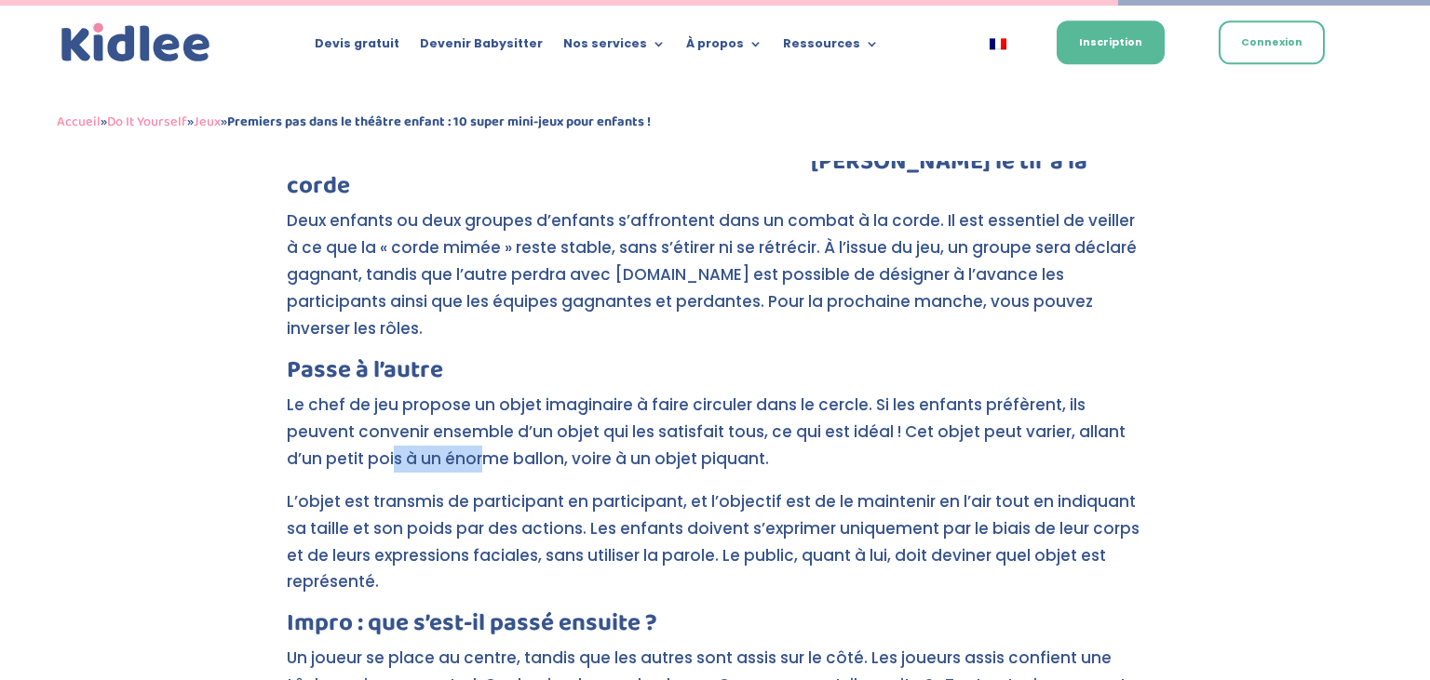
click at [483, 392] on p "Le chef de jeu propose un objet imaginaire à faire circuler dans le cercle. Si …" at bounding box center [715, 440] width 856 height 97
drag, startPoint x: 408, startPoint y: 400, endPoint x: 672, endPoint y: 380, distance: 265.1
click at [672, 392] on p "Le chef de jeu propose un objet imaginaire à faire circuler dans le cercle. Si …" at bounding box center [715, 440] width 856 height 97
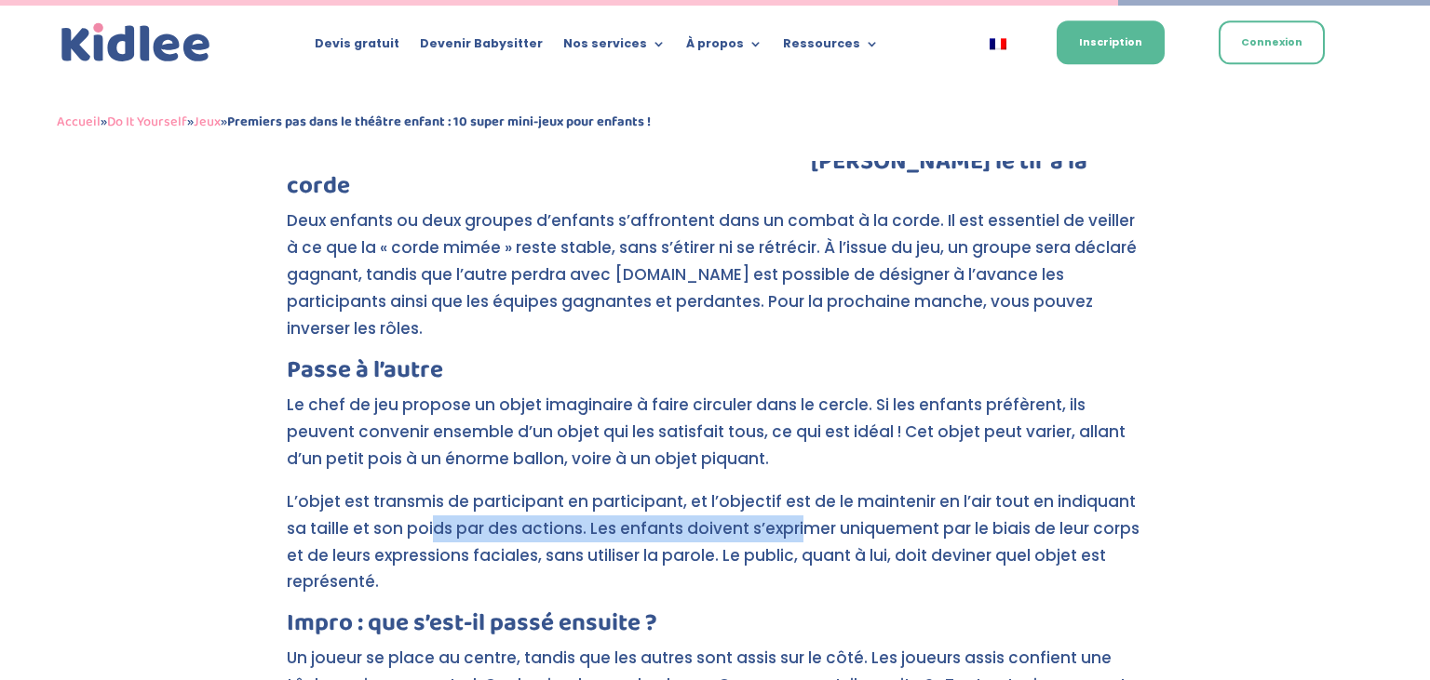
drag, startPoint x: 432, startPoint y: 415, endPoint x: 794, endPoint y: 417, distance: 362.0
click at [794, 489] on p "L’objet est transmis de participant en participant, et l’objectif est de le mai…" at bounding box center [715, 551] width 856 height 124
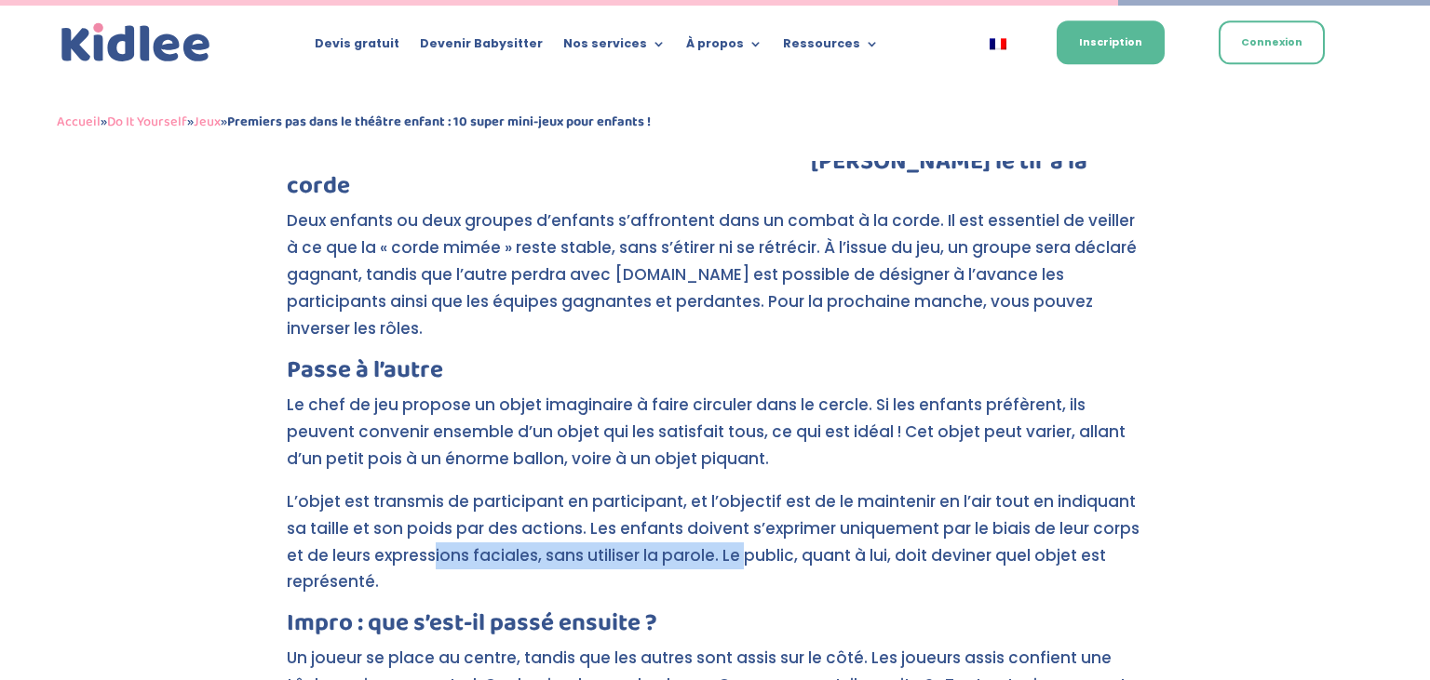
drag, startPoint x: 432, startPoint y: 450, endPoint x: 742, endPoint y: 462, distance: 310.1
click at [742, 489] on p "L’objet est transmis de participant en participant, et l’objectif est de le mai…" at bounding box center [715, 551] width 856 height 124
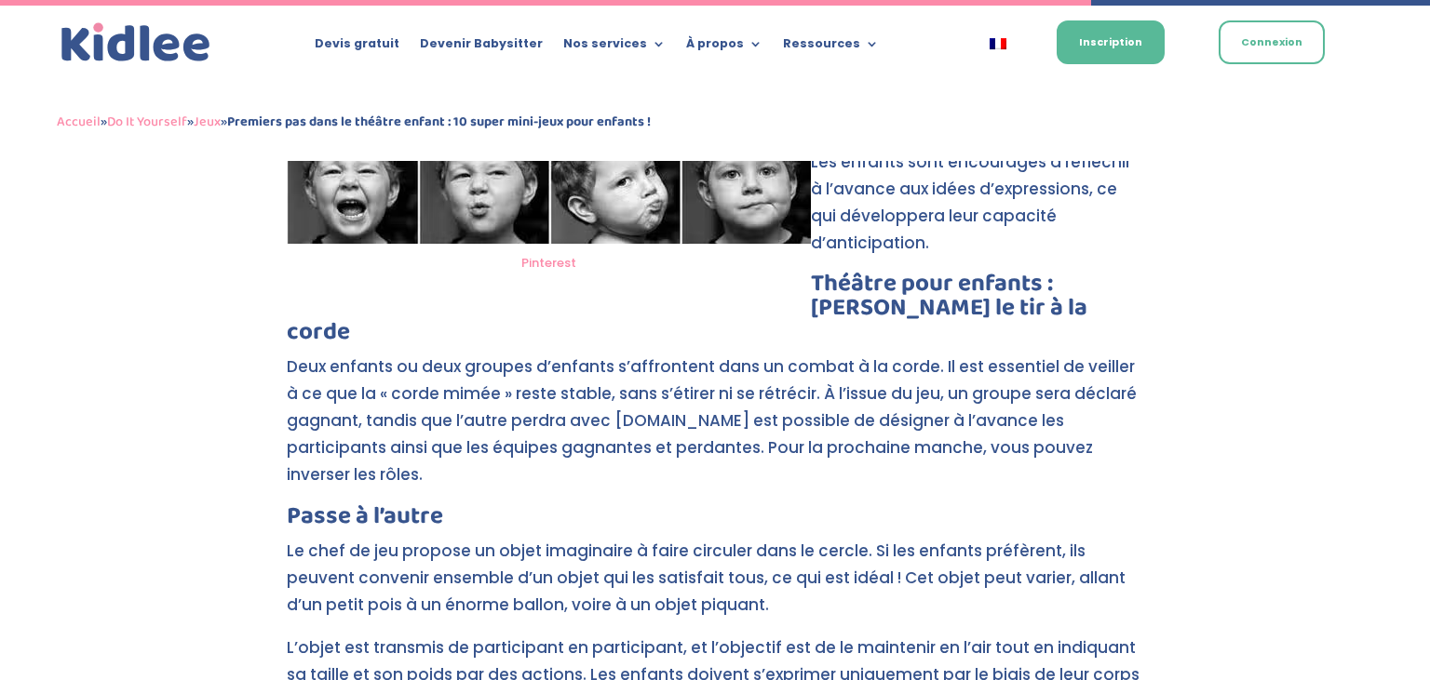
scroll to position [6252, 0]
